Goal: Navigation & Orientation: Find specific page/section

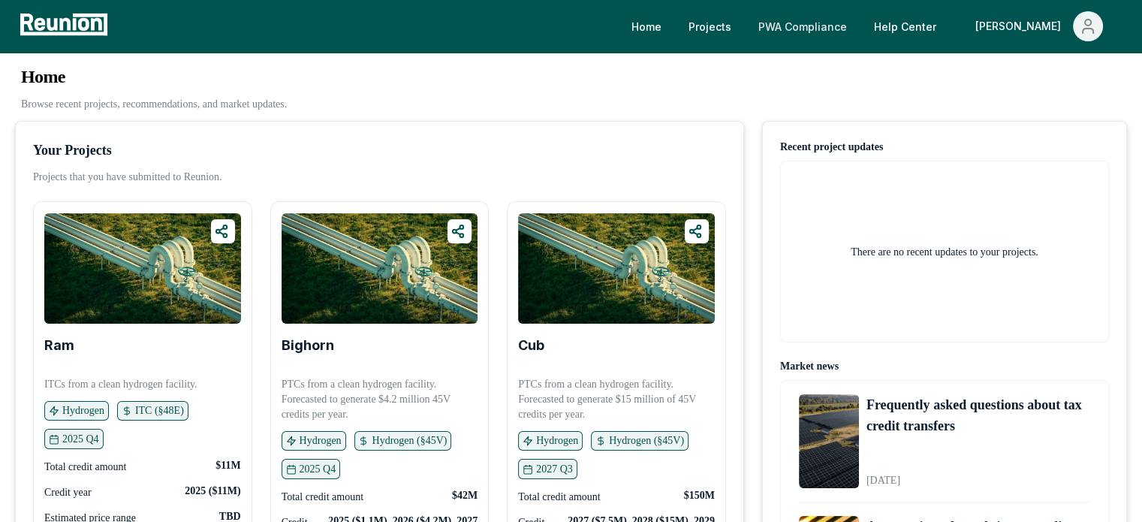
click at [817, 17] on link "PWA Compliance" at bounding box center [802, 26] width 113 height 30
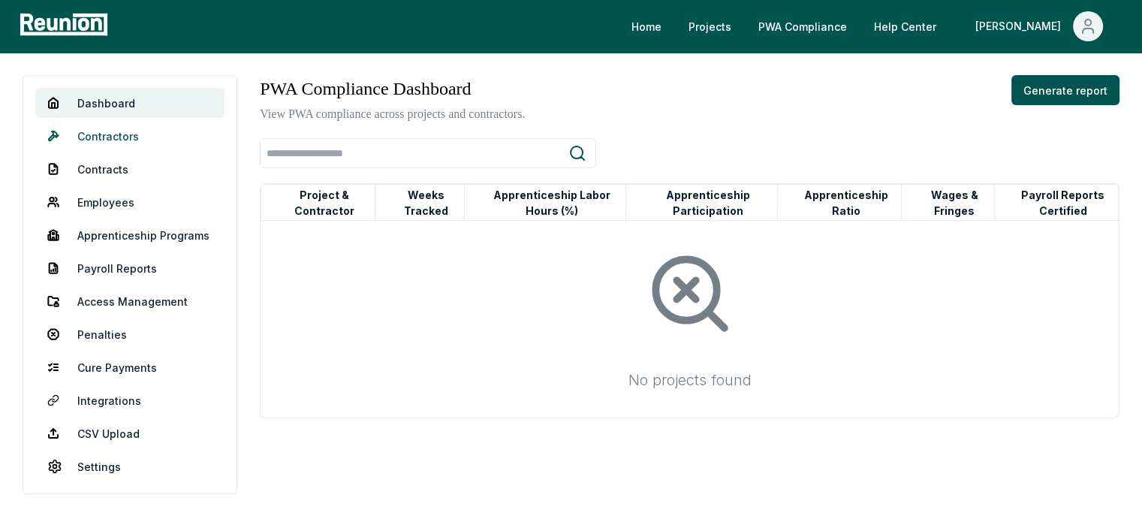
click at [143, 131] on link "Contractors" at bounding box center [129, 136] width 189 height 30
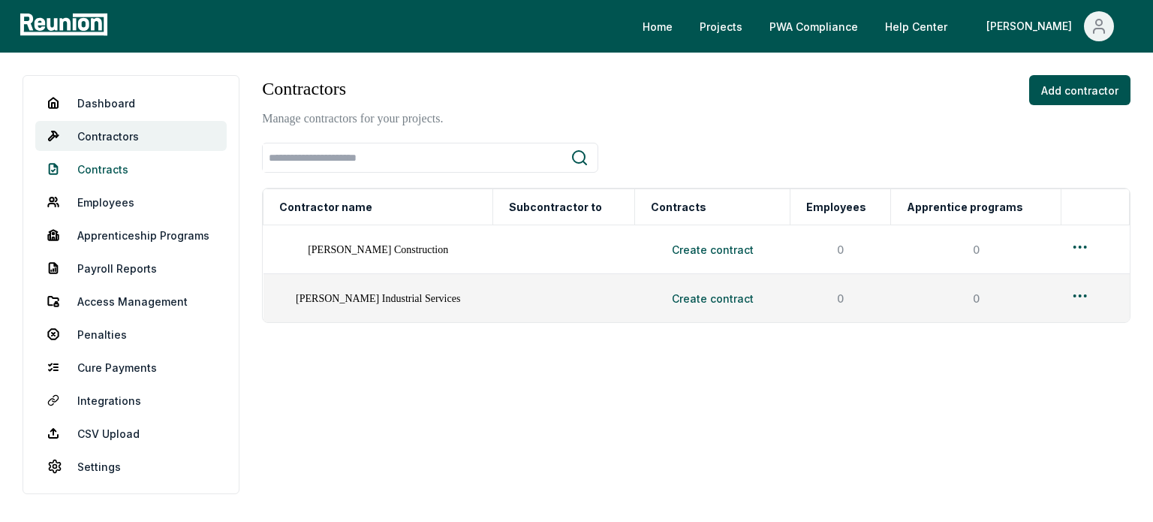
click at [107, 171] on link "Contracts" at bounding box center [130, 169] width 191 height 30
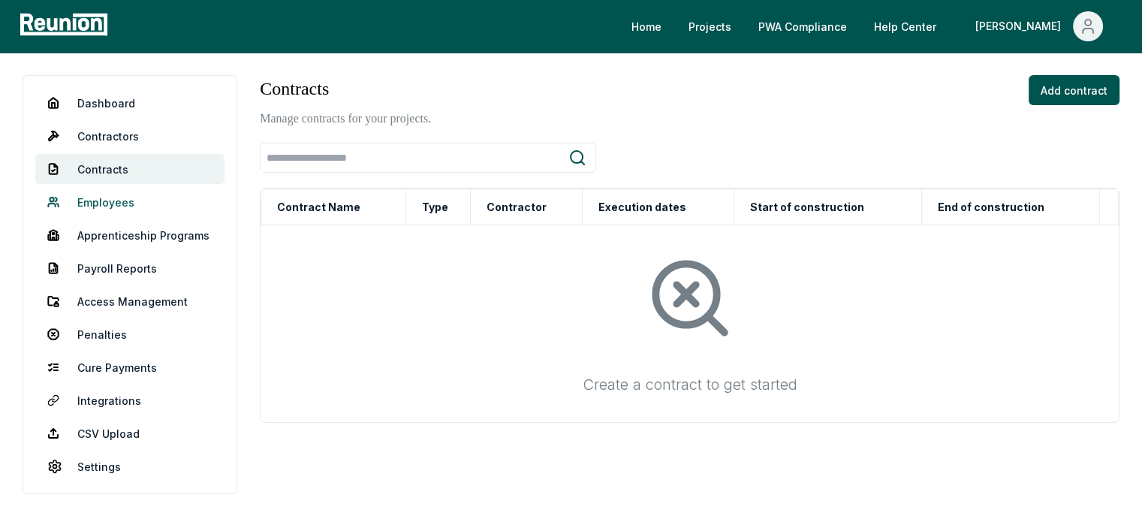
click at [100, 203] on link "Employees" at bounding box center [129, 202] width 189 height 30
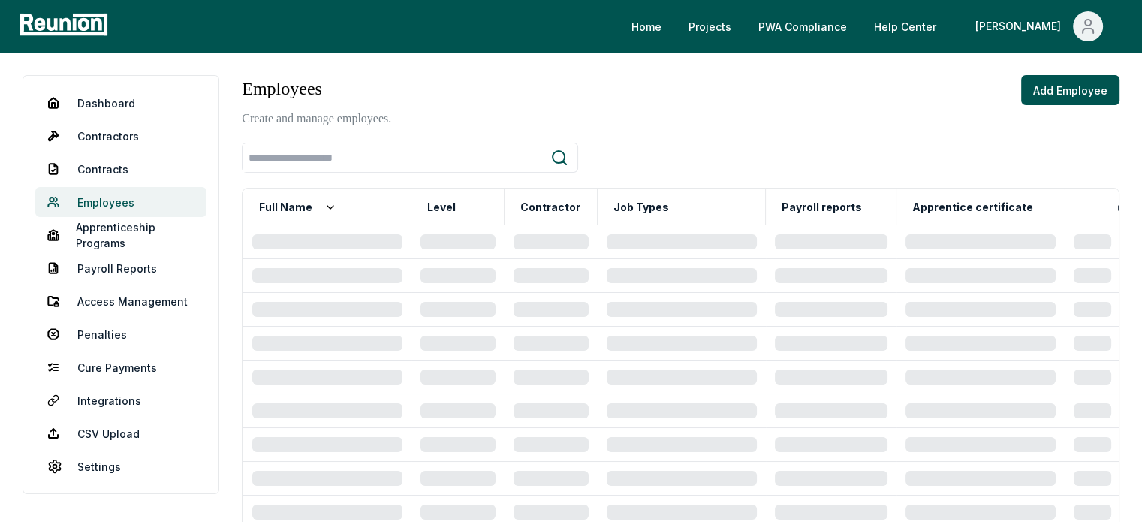
click at [142, 206] on link "Employees" at bounding box center [120, 202] width 171 height 30
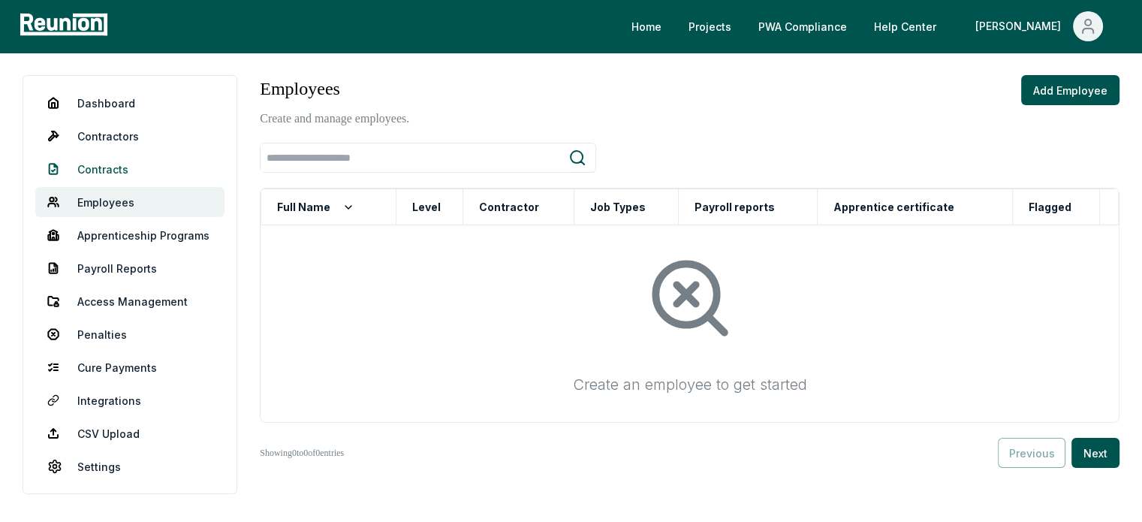
click at [119, 167] on link "Contracts" at bounding box center [129, 169] width 189 height 30
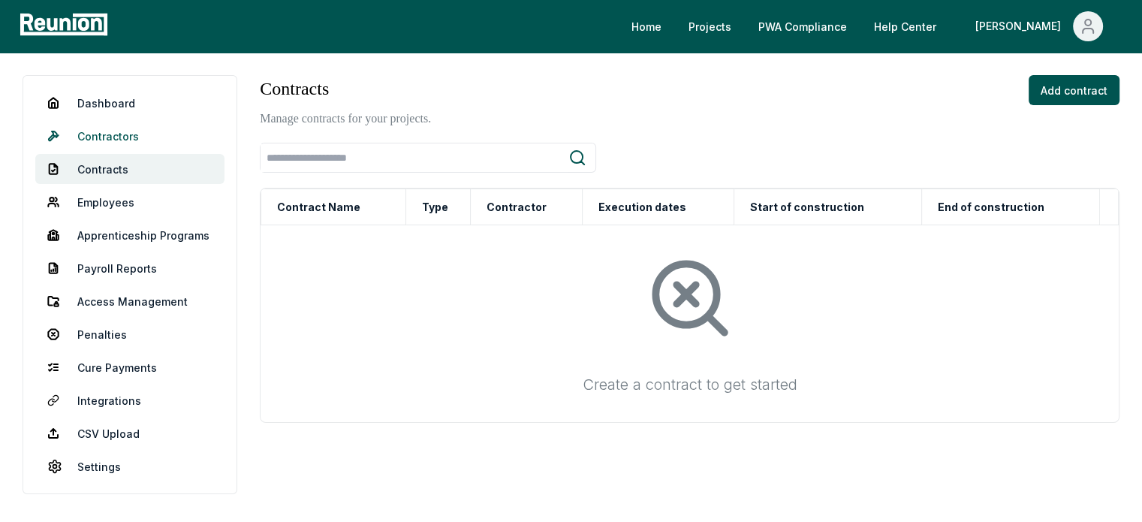
click at [122, 133] on link "Contractors" at bounding box center [129, 136] width 189 height 30
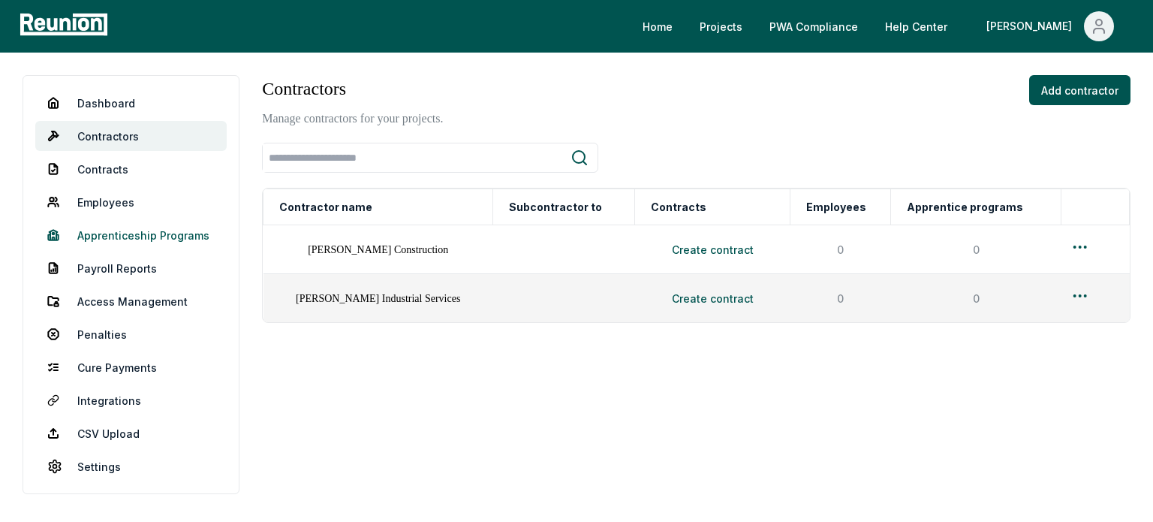
click at [130, 237] on link "Apprenticeship Programs" at bounding box center [130, 235] width 191 height 30
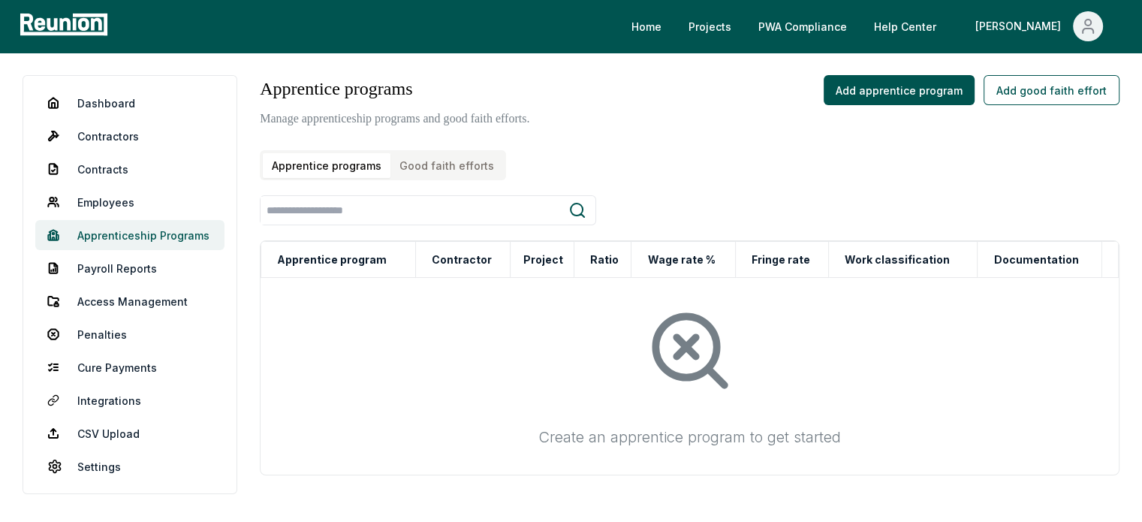
click at [146, 239] on link "Apprenticeship Programs" at bounding box center [129, 235] width 189 height 30
click at [105, 267] on link "Payroll Reports" at bounding box center [129, 268] width 189 height 30
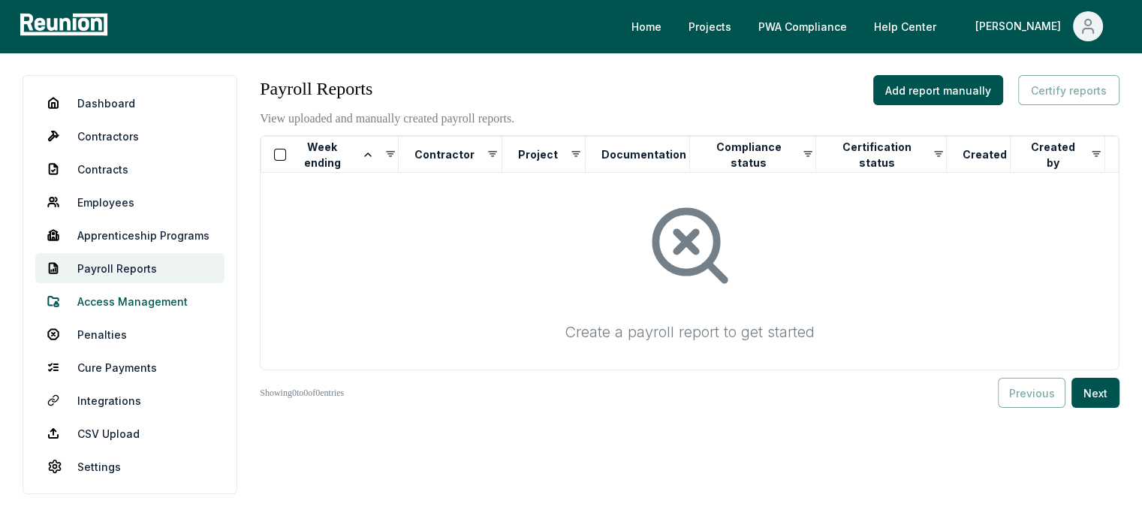
click at [108, 308] on link "Access Management" at bounding box center [129, 301] width 189 height 30
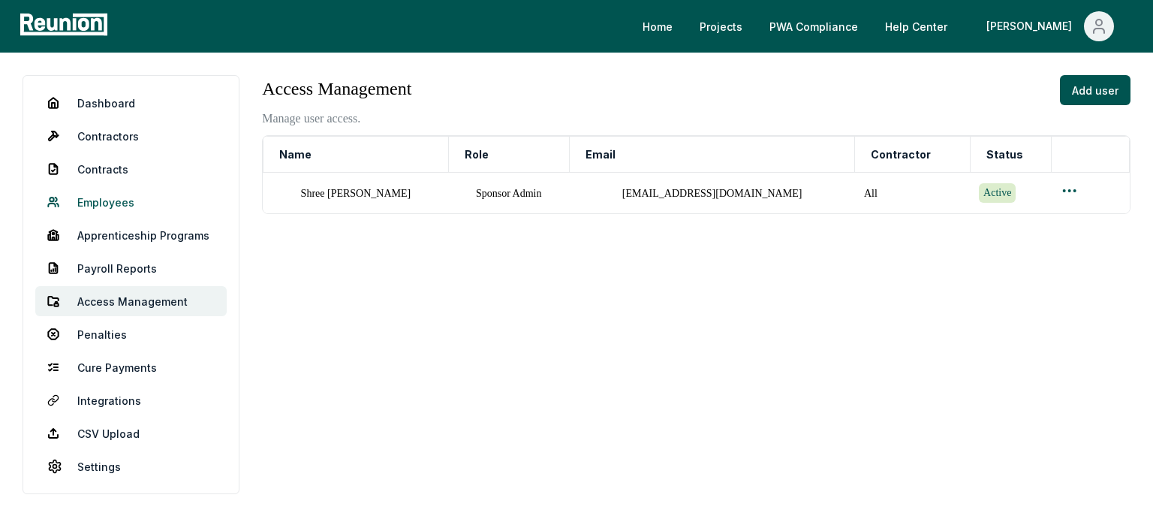
click at [102, 203] on link "Employees" at bounding box center [130, 202] width 191 height 30
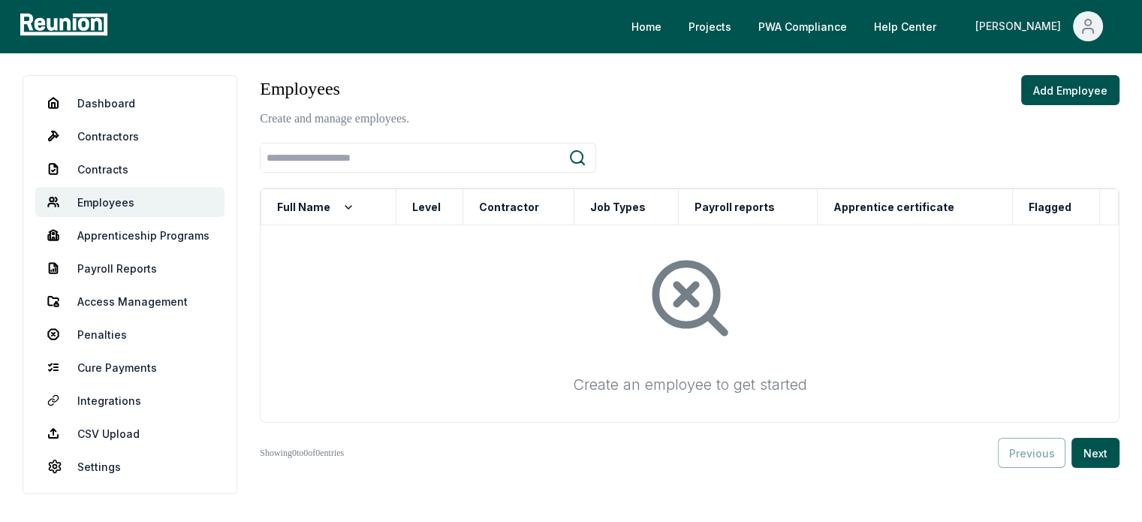
click at [1099, 29] on span "Main" at bounding box center [1088, 26] width 30 height 30
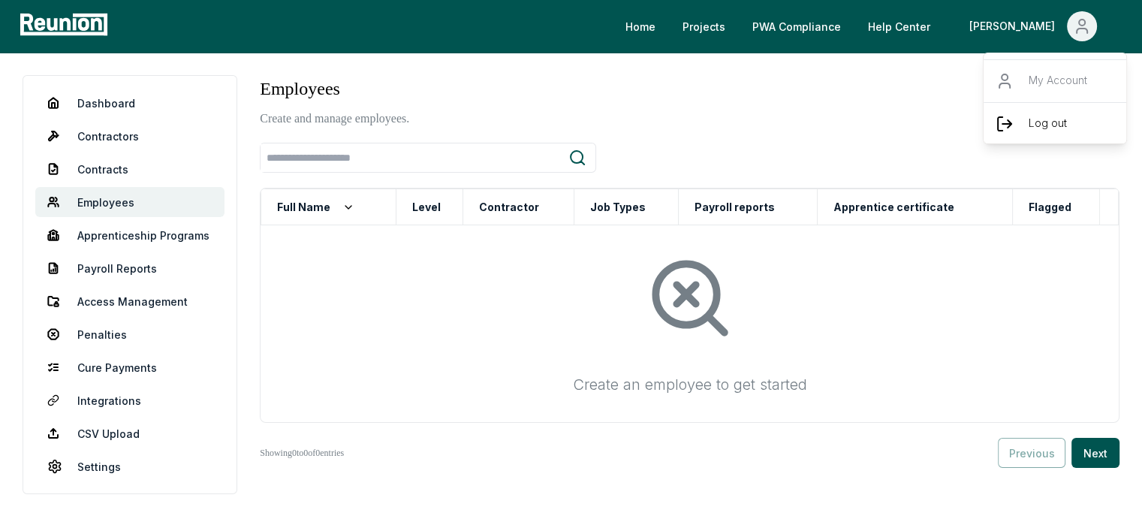
click at [1048, 131] on p "Log out" at bounding box center [1048, 124] width 38 height 18
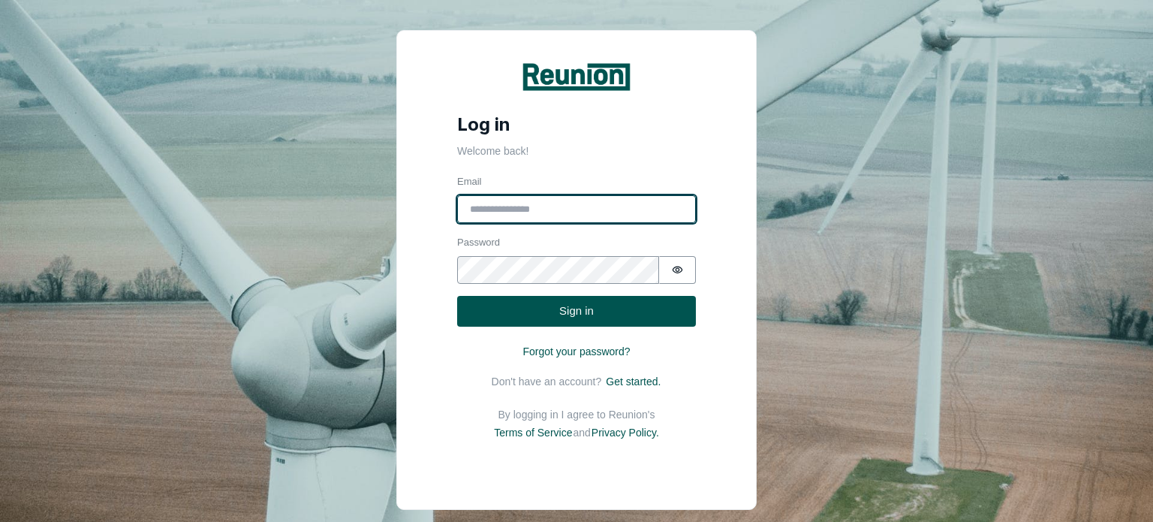
type input "**********"
